Goal: Use online tool/utility

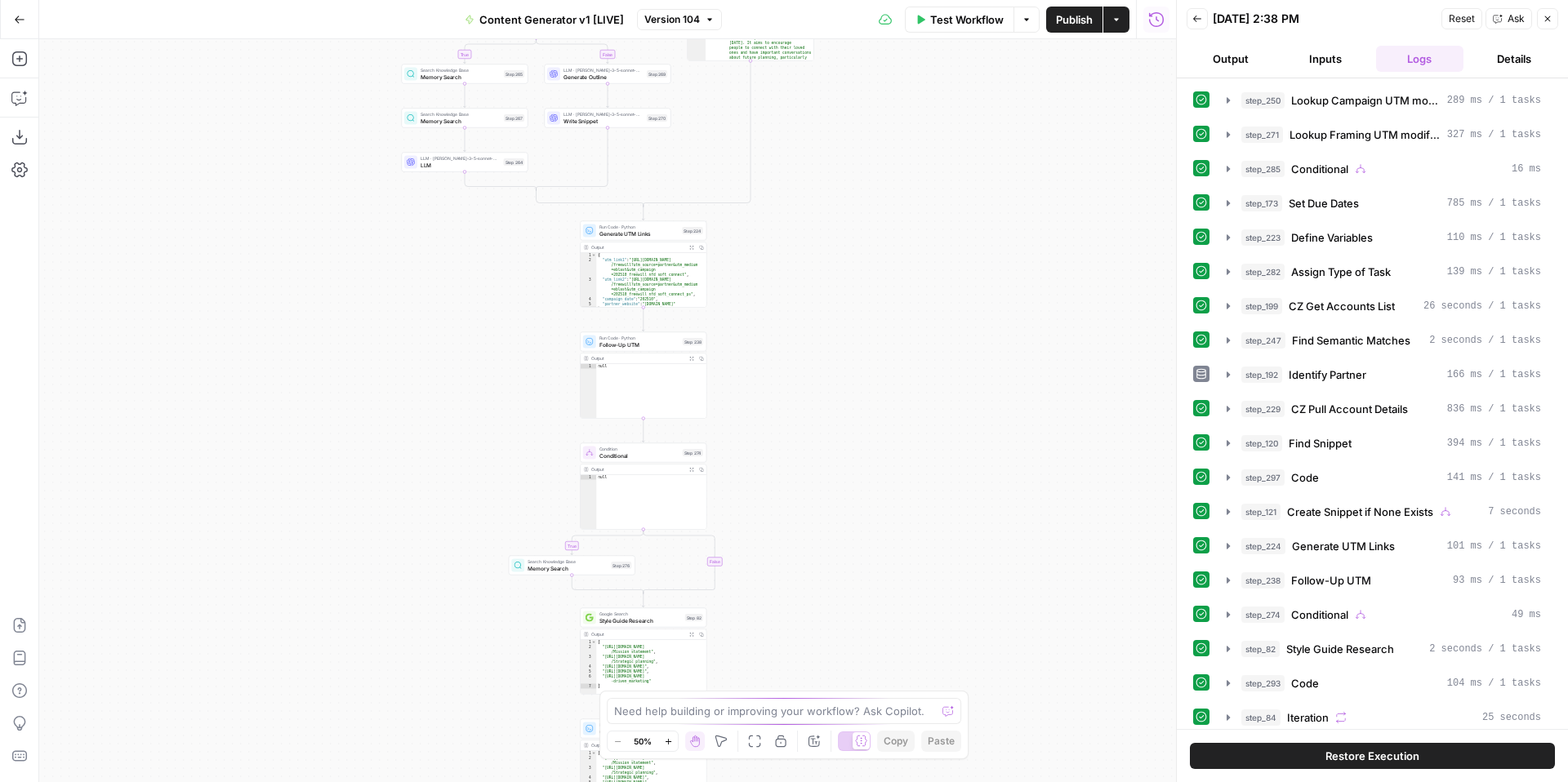
click at [1197, 22] on icon "button" at bounding box center [1197, 19] width 9 height 9
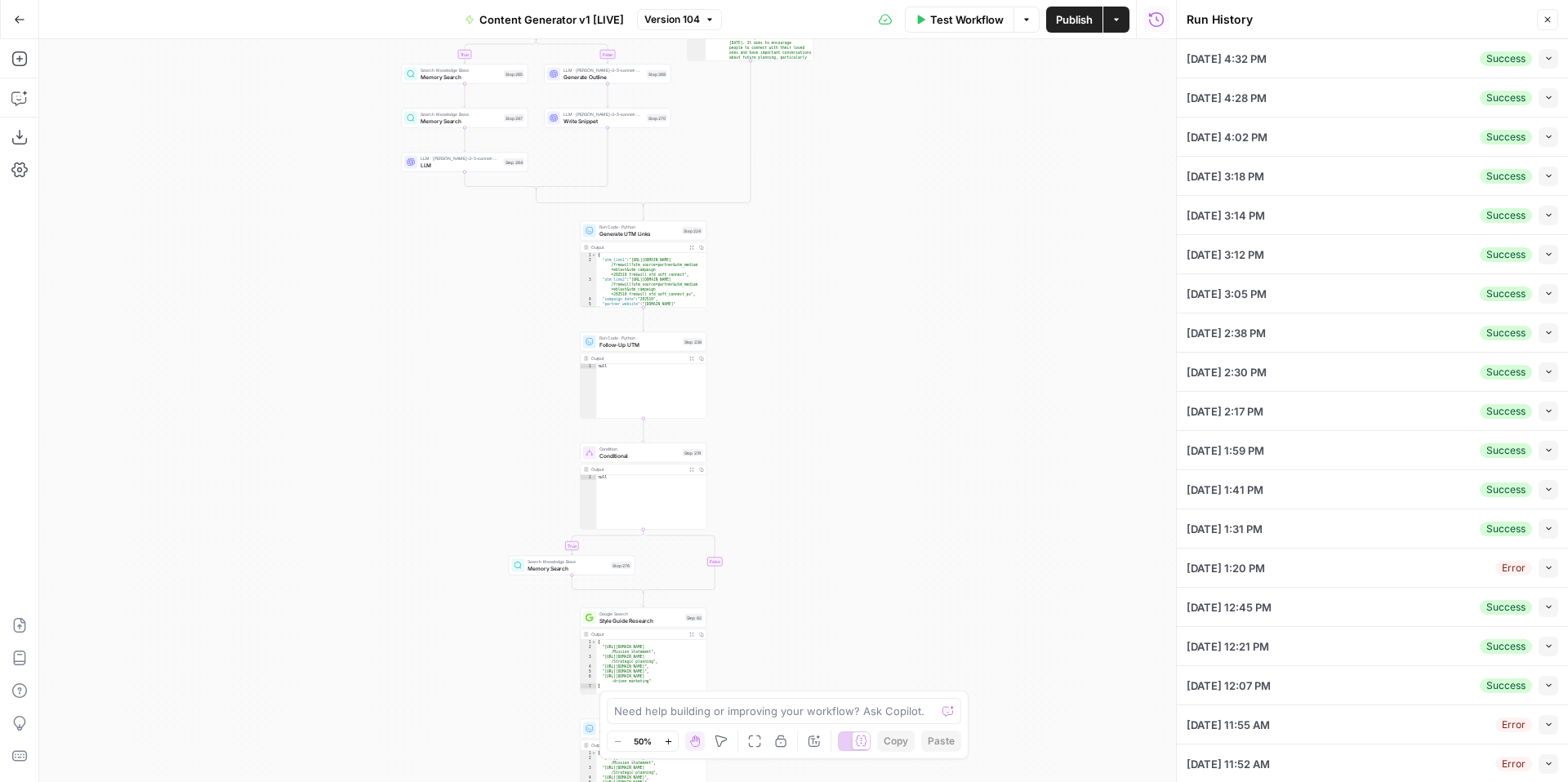
click at [1547, 62] on icon "button" at bounding box center [1548, 58] width 9 height 9
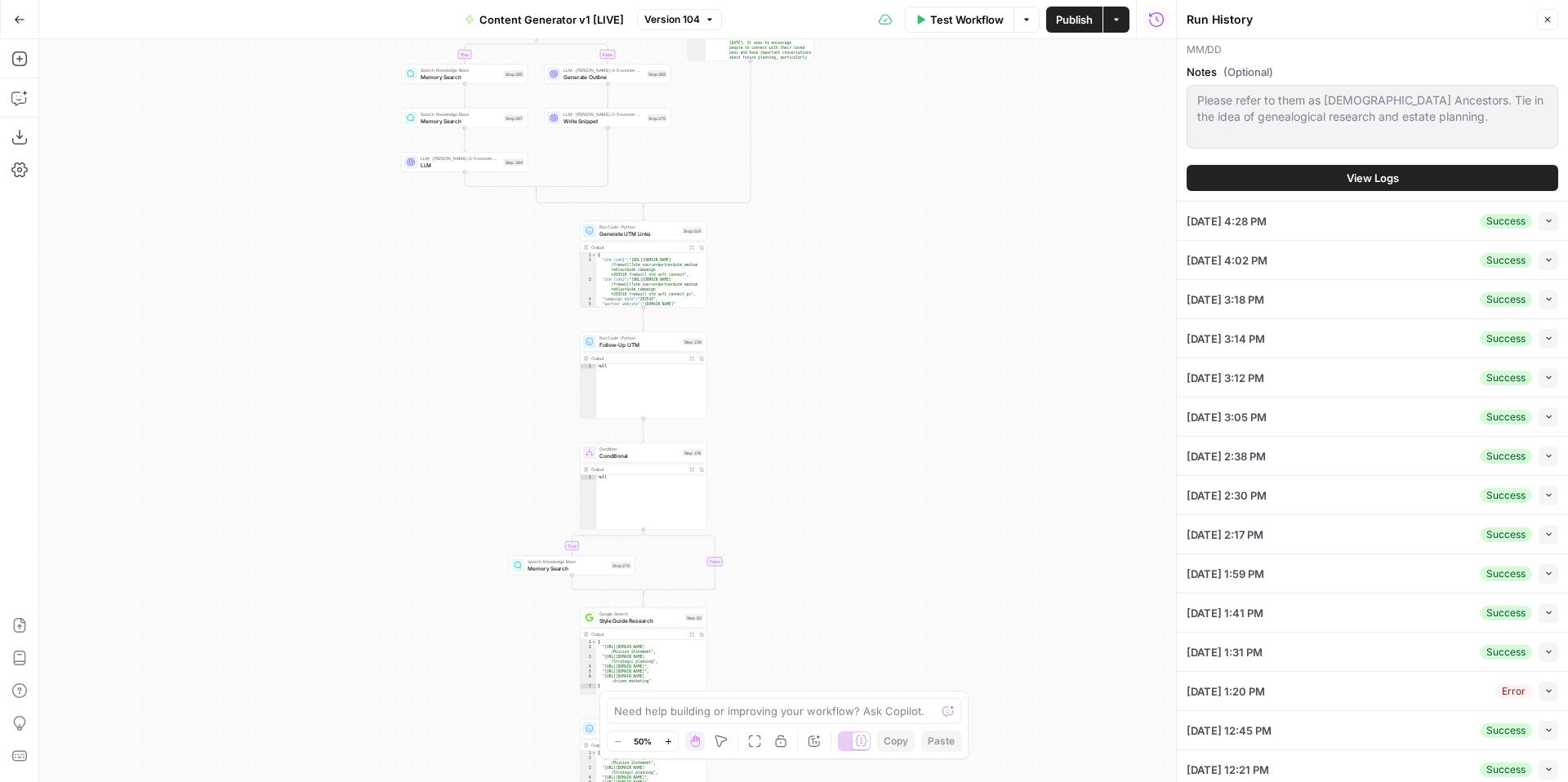
click at [1549, 220] on icon "button" at bounding box center [1548, 220] width 9 height 9
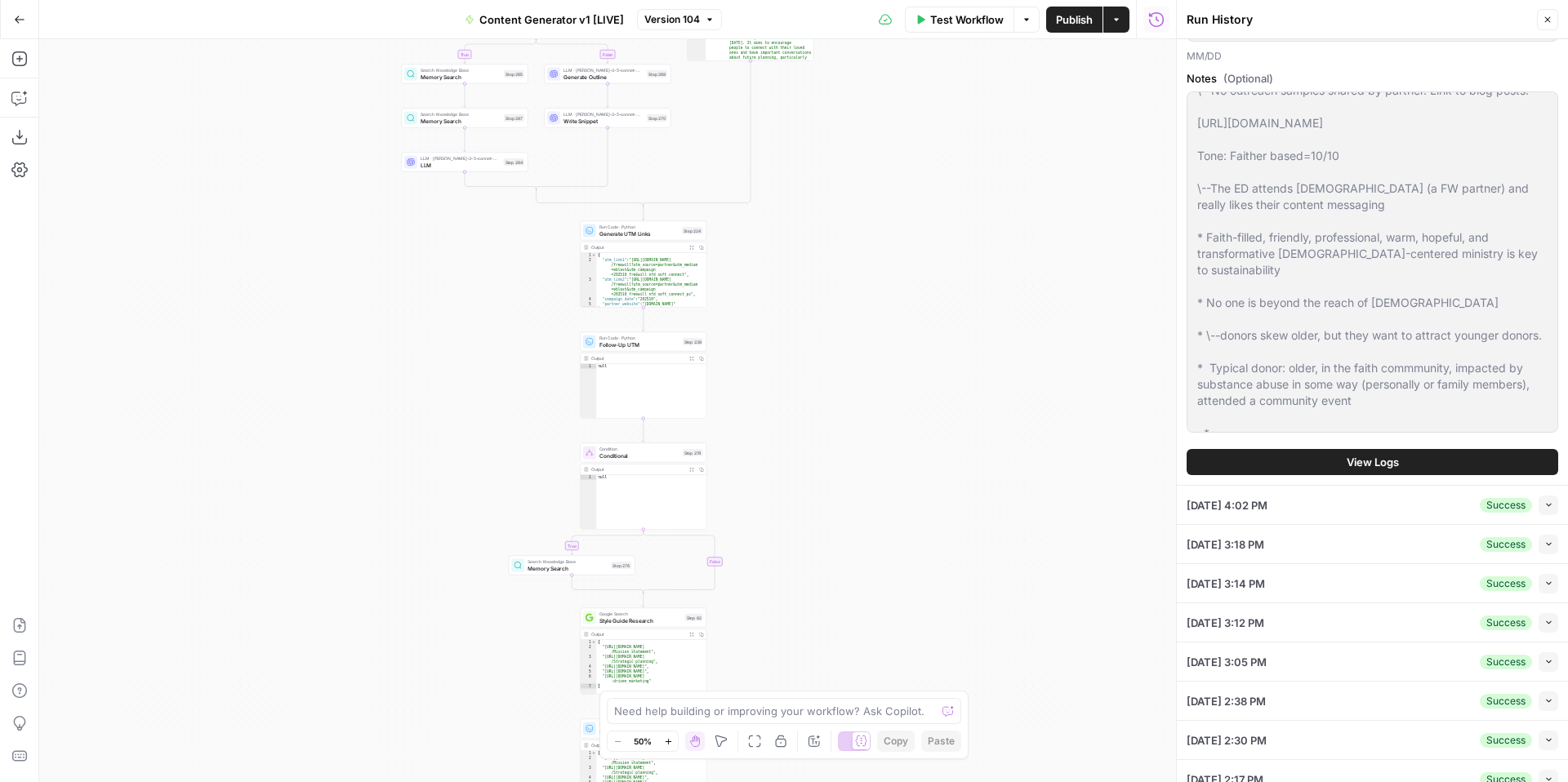
scroll to position [1068, 0]
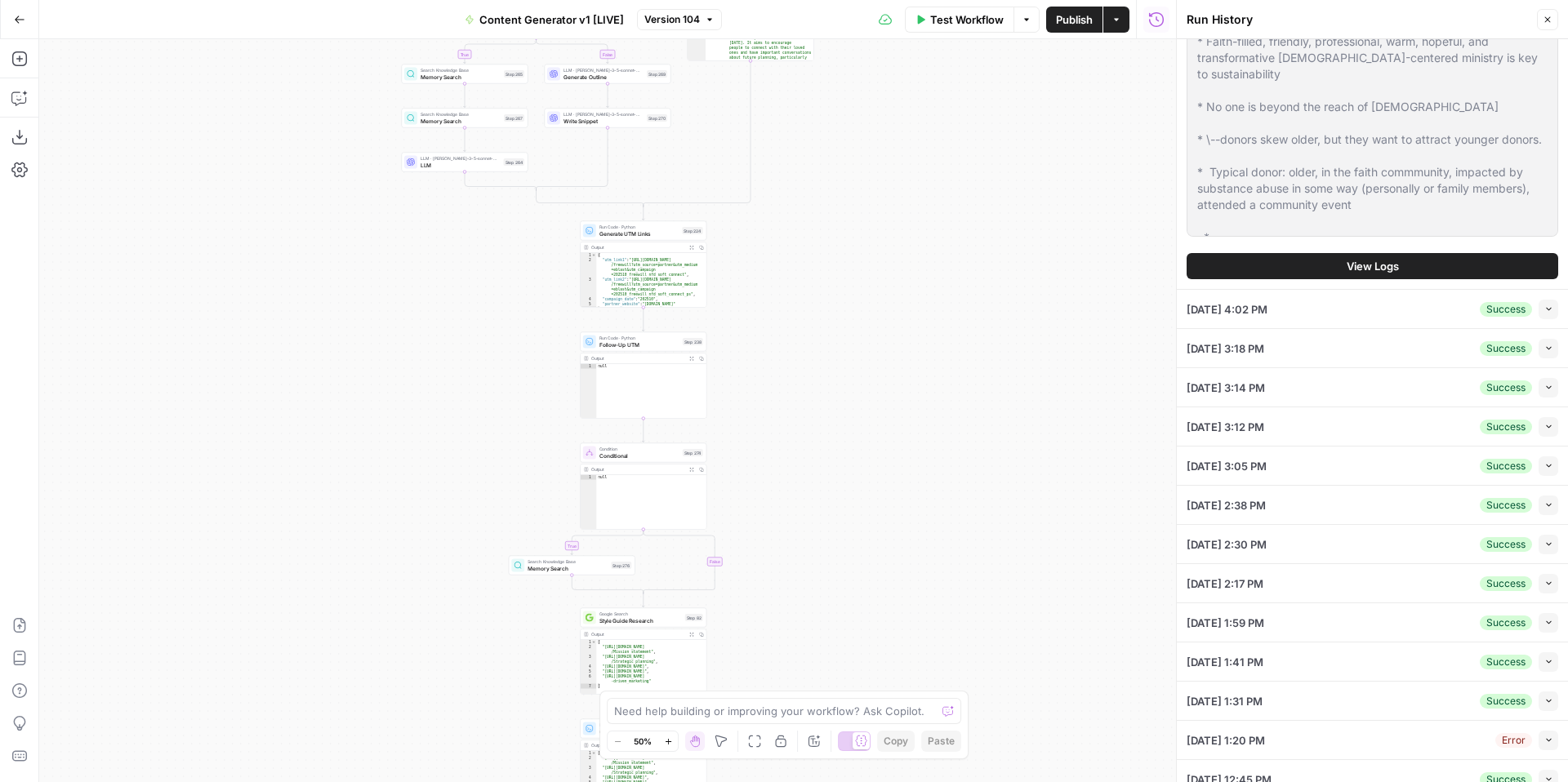
click at [1553, 312] on button "Collapse" at bounding box center [1548, 309] width 20 height 20
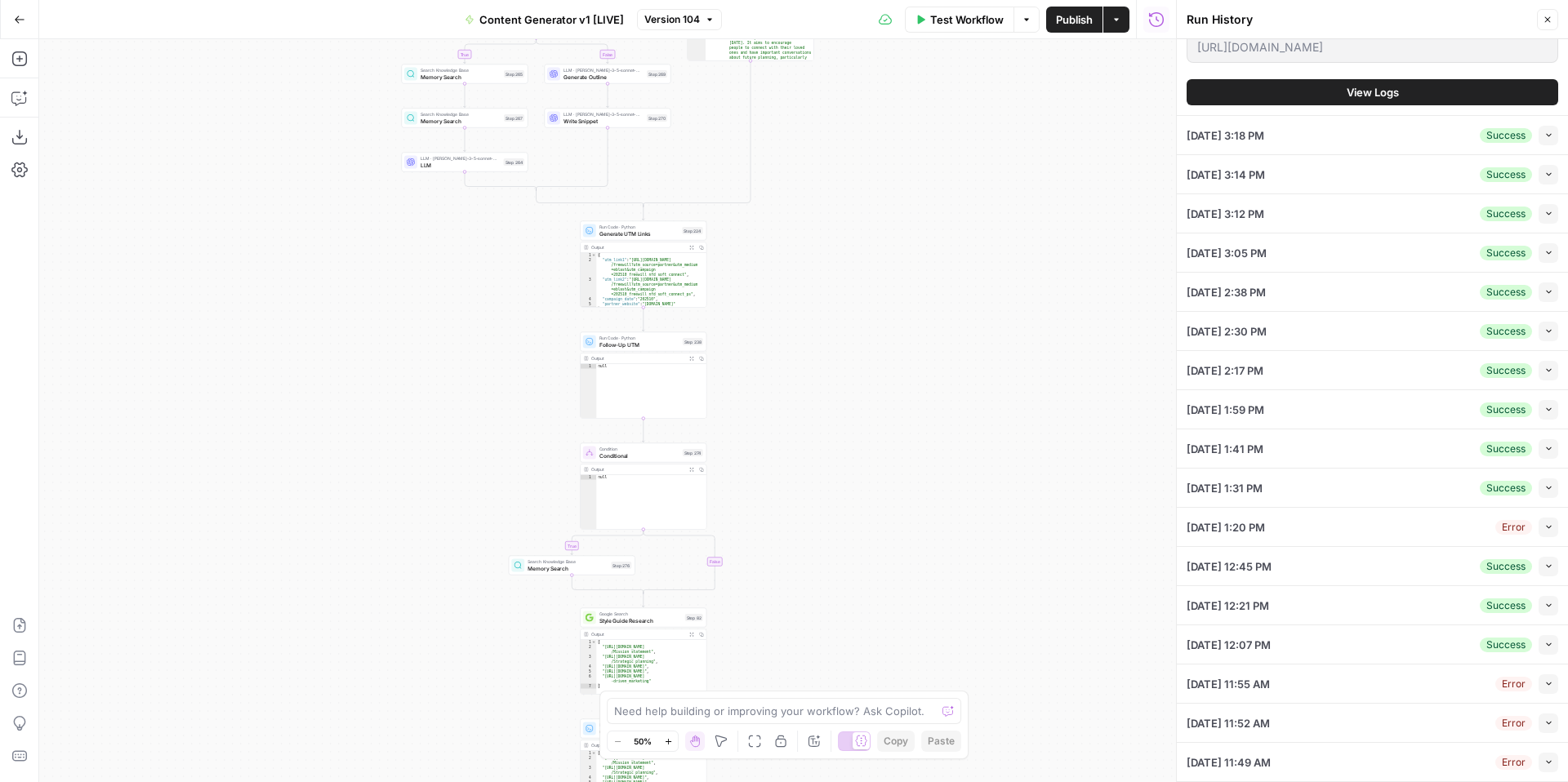
scroll to position [1020, 0]
click at [1544, 137] on icon "button" at bounding box center [1548, 135] width 9 height 9
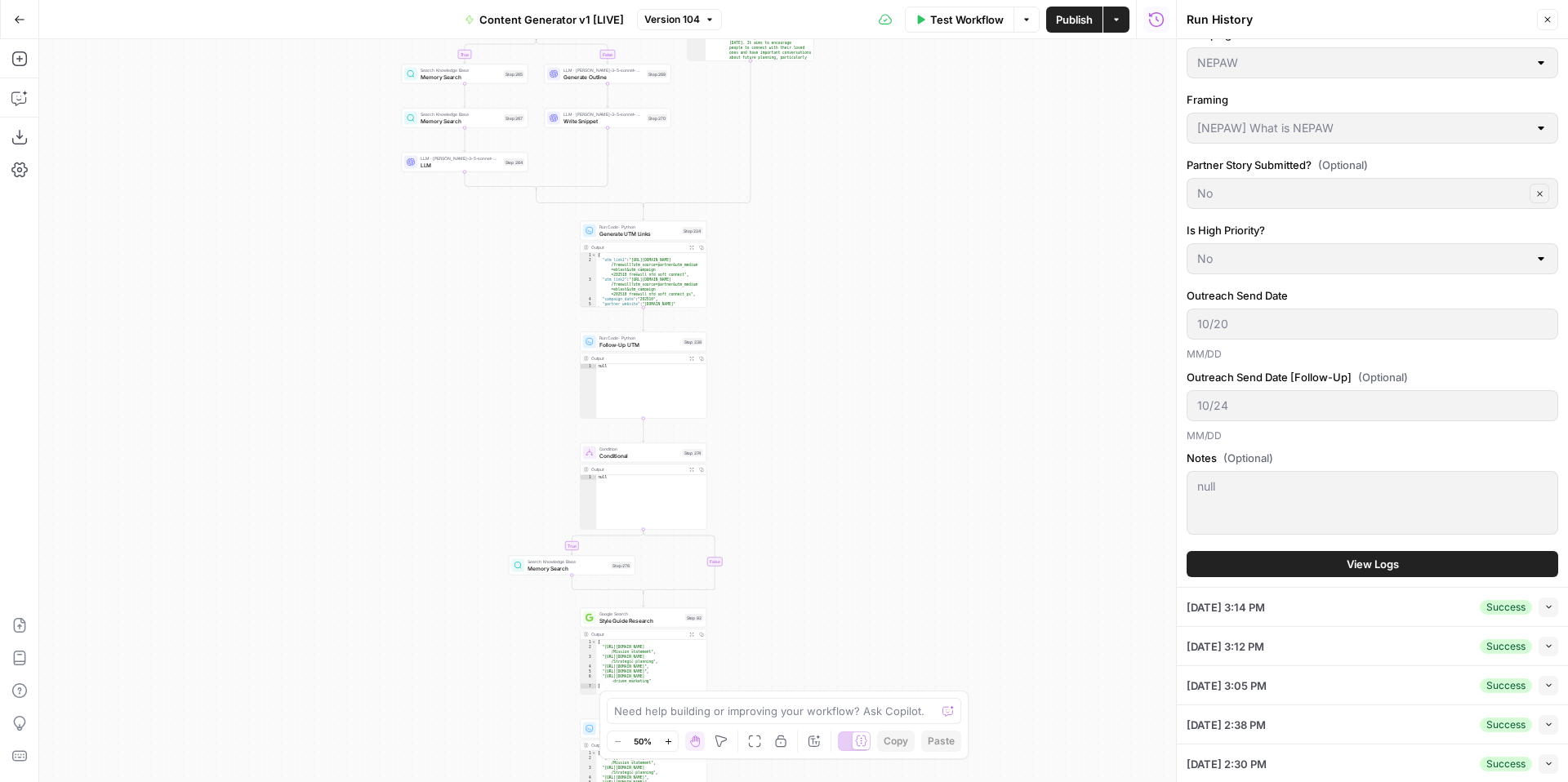
scroll to position [808, 0]
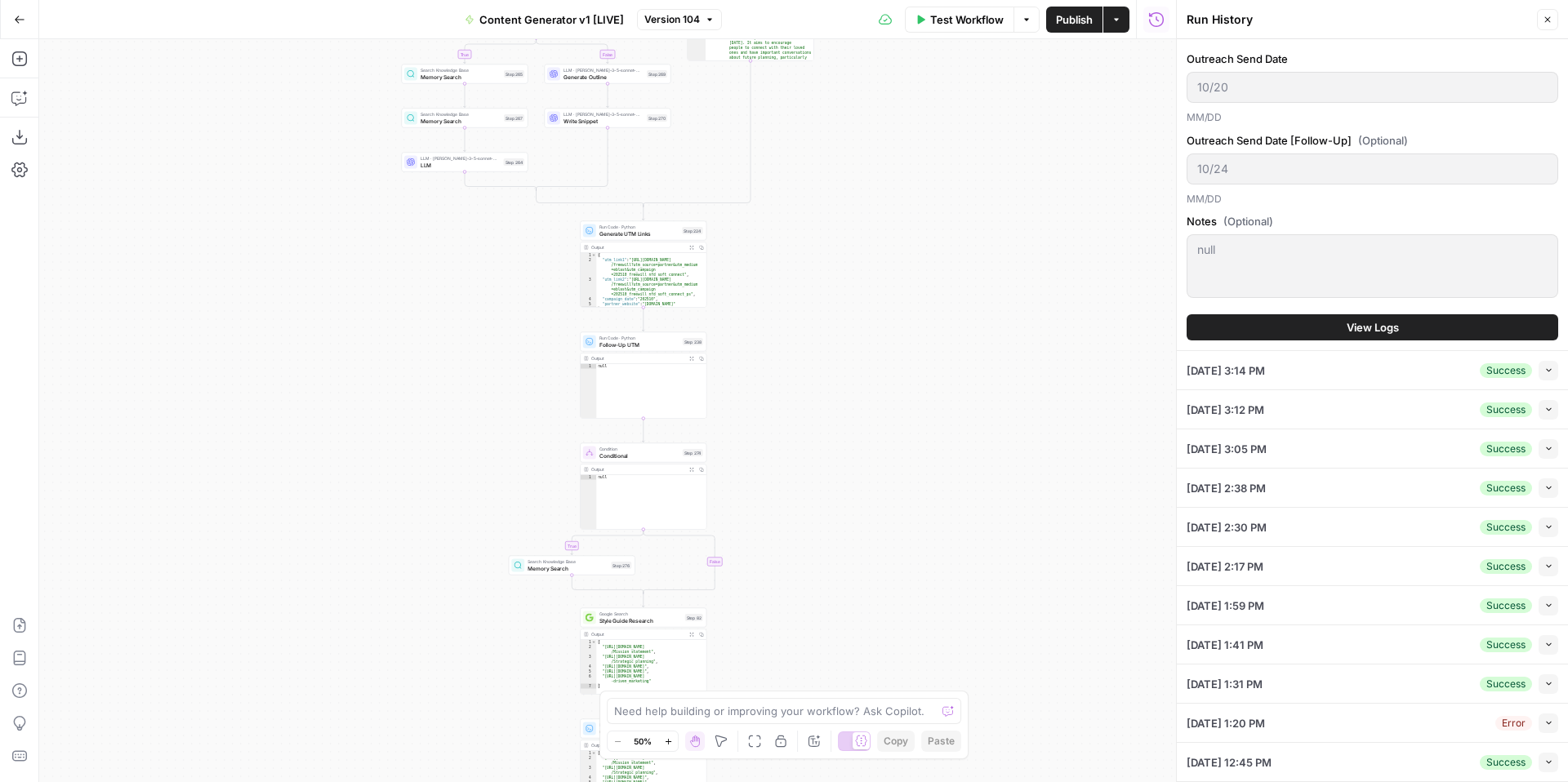
click at [1550, 374] on icon "button" at bounding box center [1548, 370] width 9 height 9
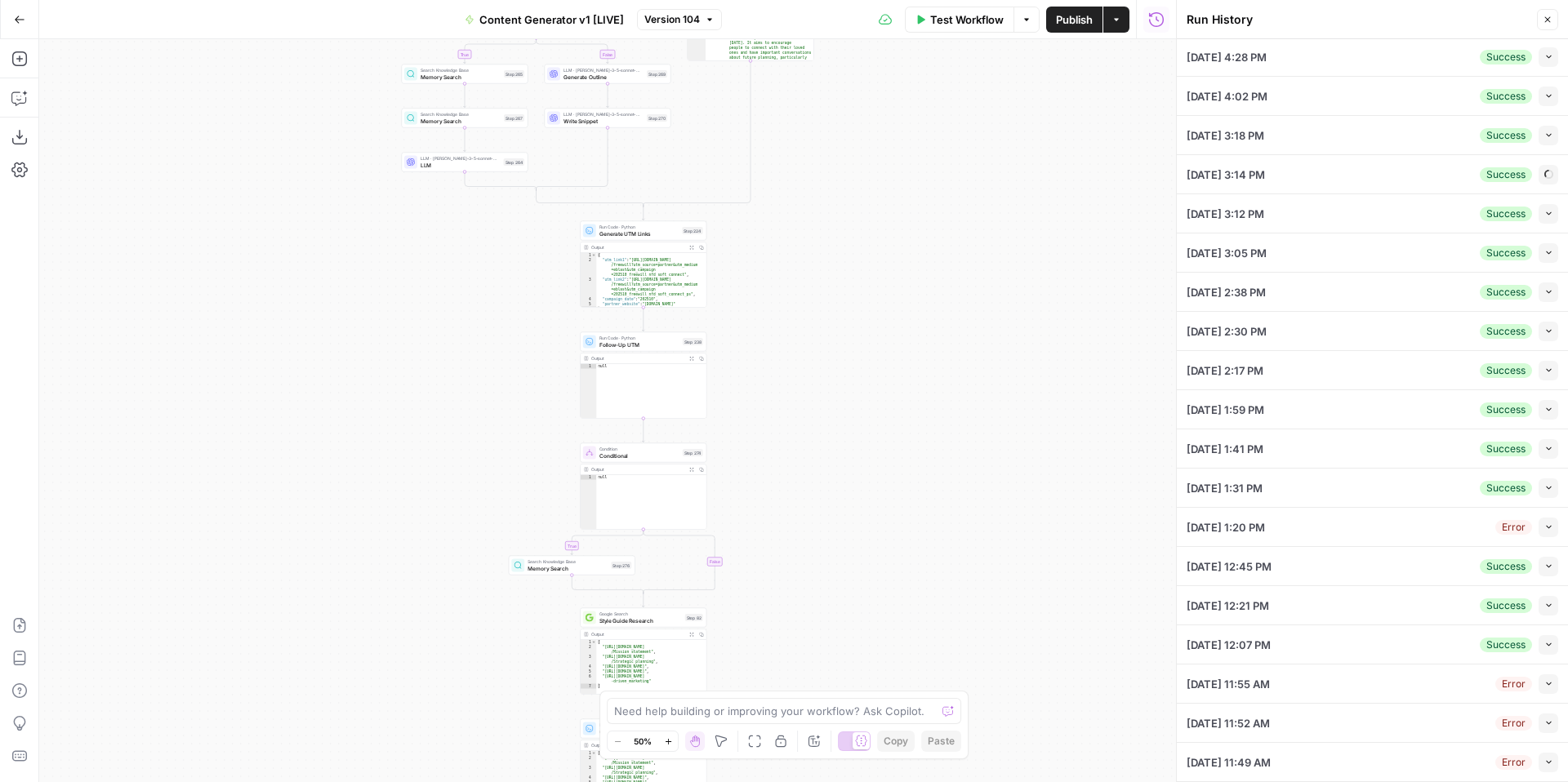
scroll to position [0, 0]
